Goal: Answer question/provide support

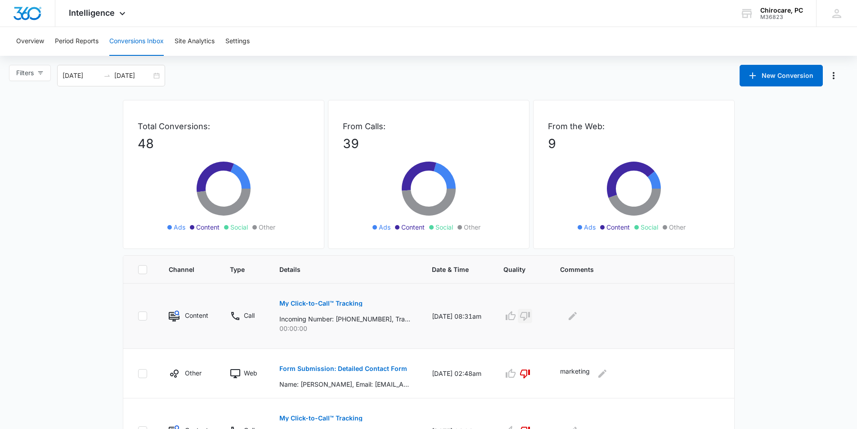
drag, startPoint x: 534, startPoint y: 317, endPoint x: 555, endPoint y: 322, distance: 21.8
click at [530, 318] on icon "button" at bounding box center [524, 315] width 11 height 11
click at [578, 317] on icon "Edit Comments" at bounding box center [572, 315] width 11 height 11
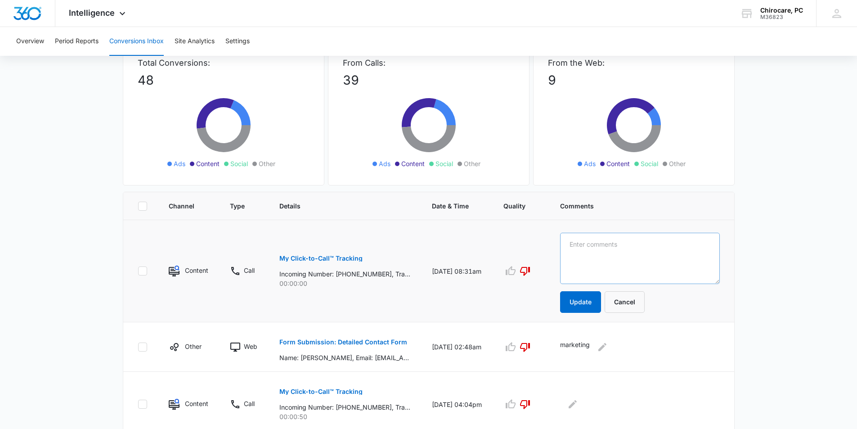
scroll to position [61, 0]
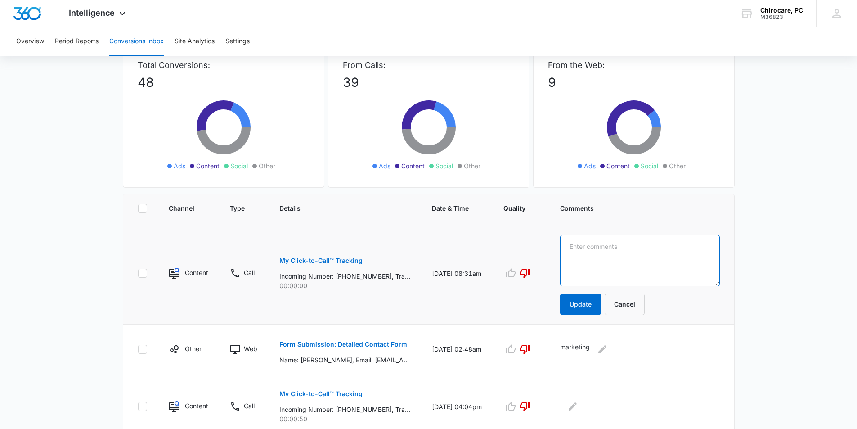
click at [604, 263] on textarea at bounding box center [640, 260] width 160 height 51
type textarea "NEEDED TO THINK ABOUT- HAS CDPHP MED ADV - ONLY COVERED MANIP - ETC- COSTS REVI…"
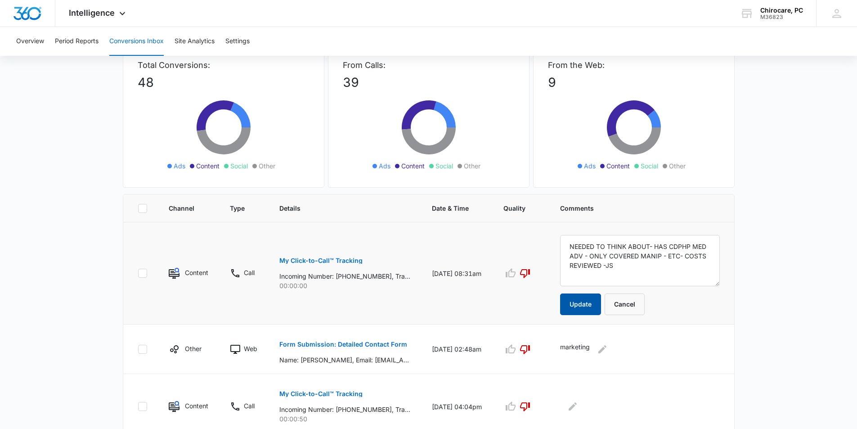
click at [598, 302] on button "Update" at bounding box center [580, 304] width 41 height 22
